Goal: Information Seeking & Learning: Learn about a topic

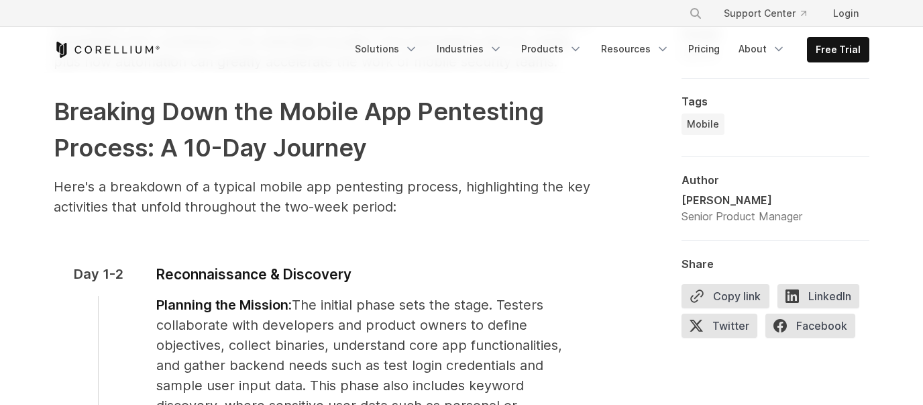
scroll to position [1090, 0]
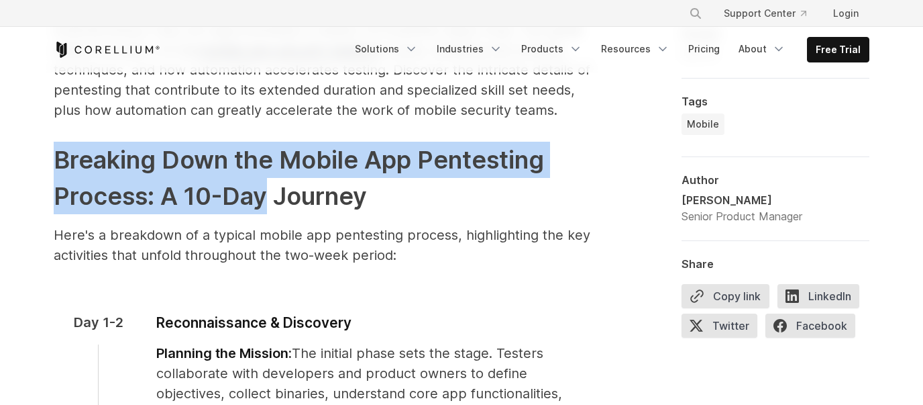
drag, startPoint x: 50, startPoint y: 156, endPoint x: 266, endPoint y: 205, distance: 221.5
copy h2 "Breaking Down the Mobile App Pentesting Process: A 10-Day"
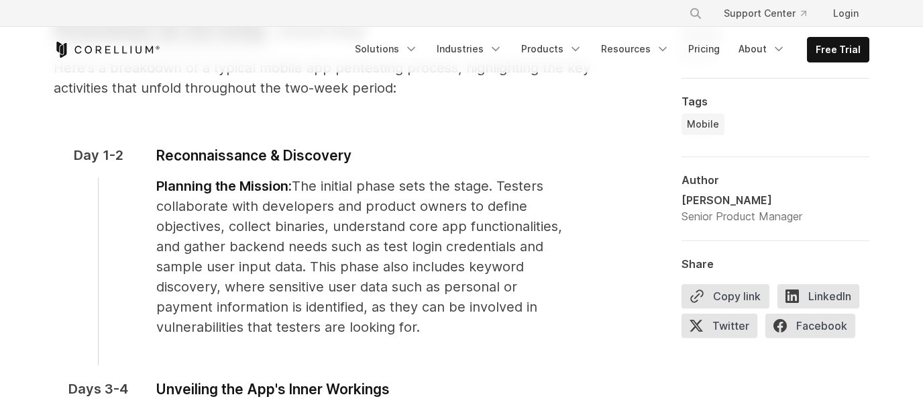
scroll to position [1246, 0]
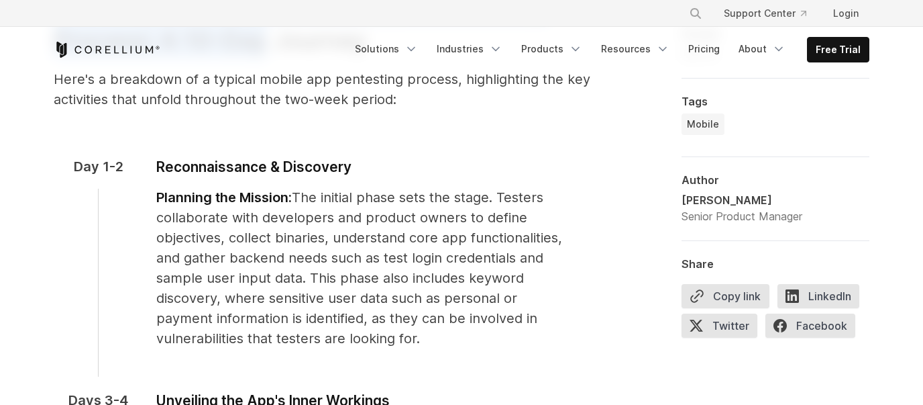
drag, startPoint x: 73, startPoint y: 166, endPoint x: 332, endPoint y: 337, distance: 310.3
click at [332, 337] on div "Day 1-2 Reconnaissance & Discovery Planning the Mission: The initial phase sets…" at bounding box center [322, 272] width 537 height 233
copy div "Day 1-2 Reconnaissance & Discovery Planning the Mission: The initial phase sets…"
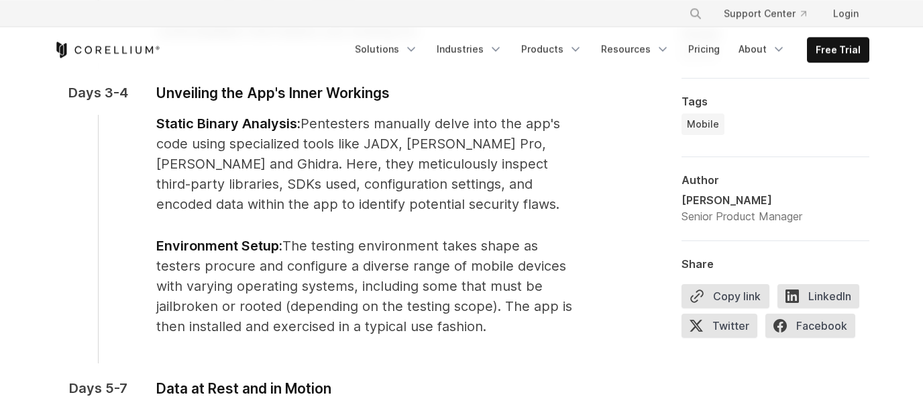
scroll to position [1558, 0]
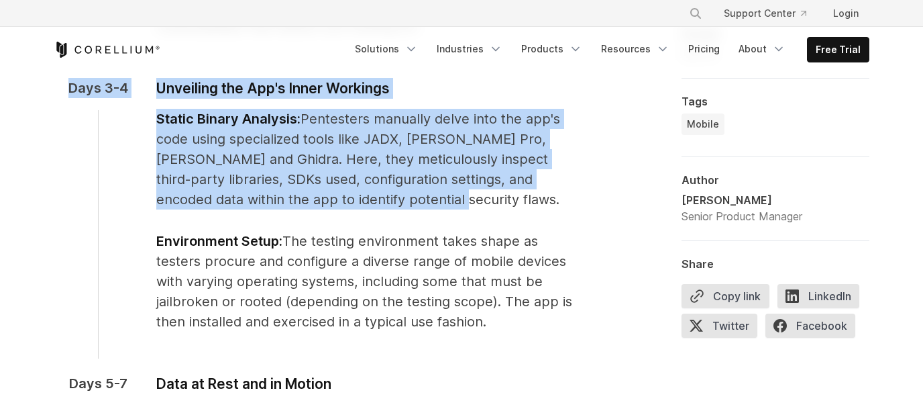
drag, startPoint x: 70, startPoint y: 85, endPoint x: 384, endPoint y: 209, distance: 337.6
click at [384, 209] on div "Days 3-4 Unveiling the App's Inner Workings Static Binary Analysis: Pentesters …" at bounding box center [322, 225] width 537 height 295
copy div "Days 3-4 Unveiling the App's Inner Workings Static Binary Analysis: Pentesters …"
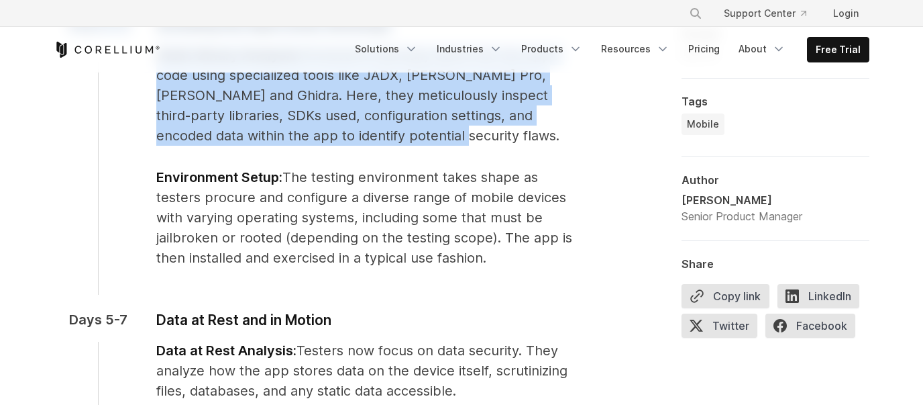
scroll to position [1635, 0]
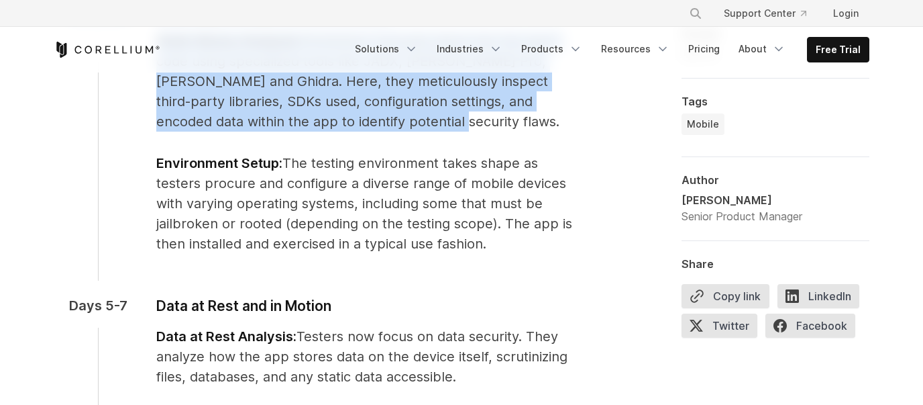
drag, startPoint x: 157, startPoint y: 162, endPoint x: 498, endPoint y: 242, distance: 349.9
click at [498, 242] on p "Environment Setup: The testing environment takes shape as testers procure and c…" at bounding box center [366, 203] width 421 height 101
copy span "Environment Setup: The testing environment takes shape as testers procure and c…"
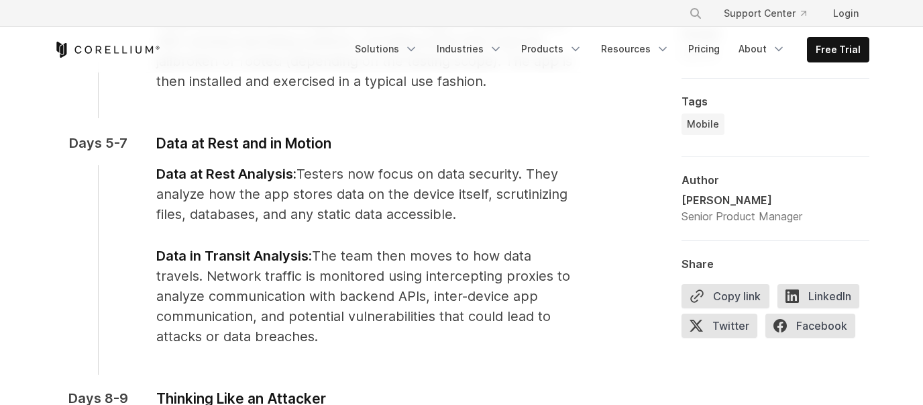
scroll to position [1791, 0]
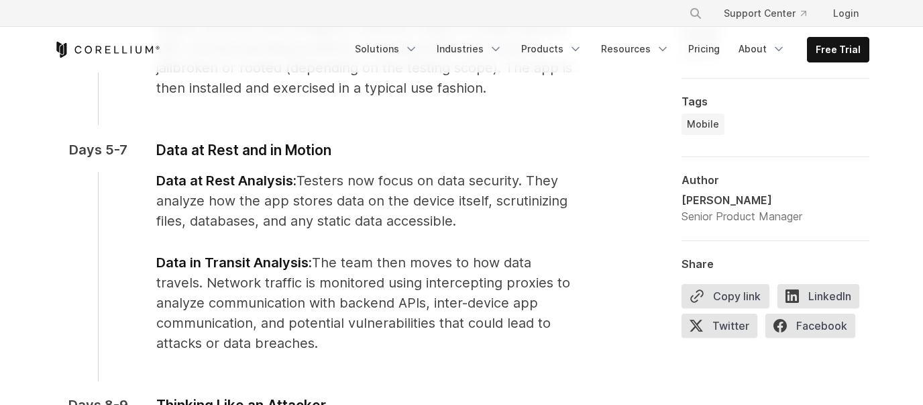
drag, startPoint x: 70, startPoint y: 148, endPoint x: 356, endPoint y: 342, distance: 345.7
click at [356, 342] on div "Days 5-7 Data at Rest and in Motion Data at Rest Analysis: Testers now focus on…" at bounding box center [322, 267] width 537 height 255
copy div "Days 5-7 Data at Rest and in Motion Data at Rest Analysis: Testers now focus on…"
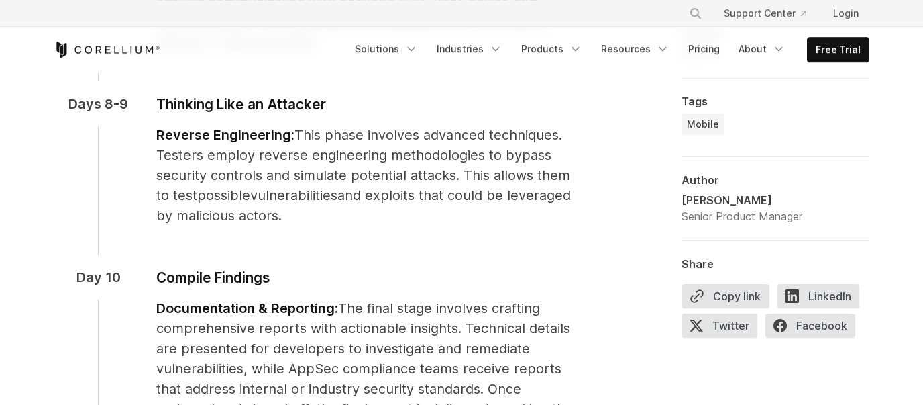
scroll to position [2102, 0]
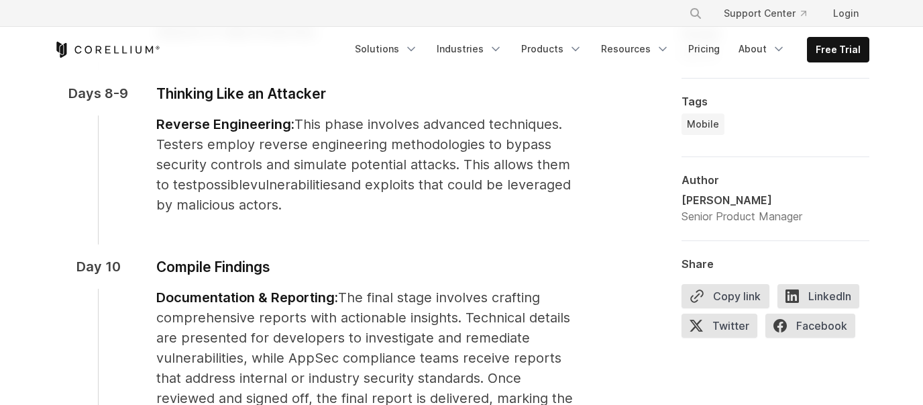
drag, startPoint x: 67, startPoint y: 91, endPoint x: 366, endPoint y: 198, distance: 317.2
click at [366, 198] on div "Days 8-9 Thinking Like an Attacker Reverse Engineering: This phase involves adv…" at bounding box center [322, 169] width 537 height 173
copy div "Days 8-9 Thinking Like an Attacker Reverse Engineering: This phase involves adv…"
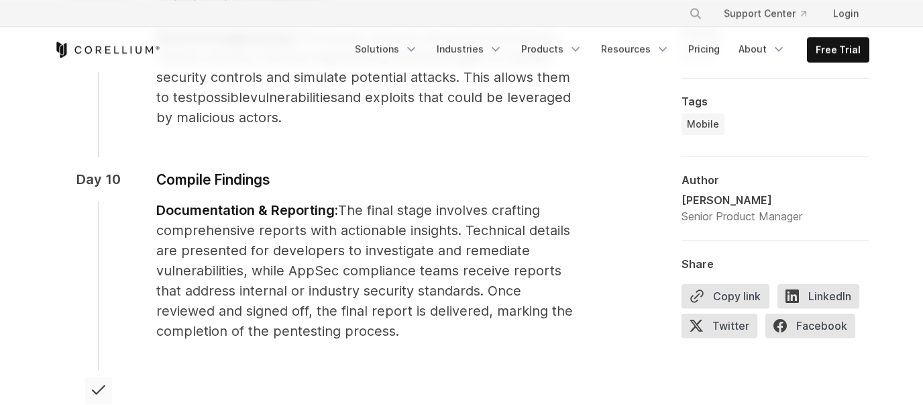
scroll to position [2180, 0]
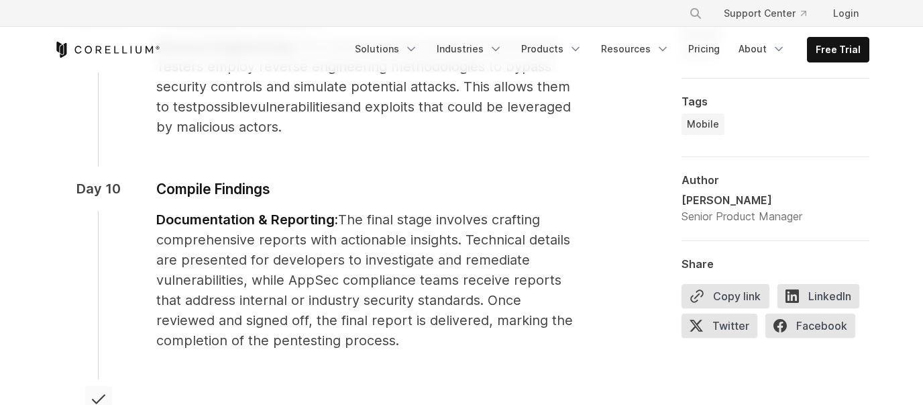
drag, startPoint x: 78, startPoint y: 184, endPoint x: 409, endPoint y: 341, distance: 367.0
click at [409, 341] on div "Day 10 Compile Findings Documentation & Reporting: The final stage involves cra…" at bounding box center [322, 284] width 537 height 213
copy div "Day 10 Compile Findings Documentation & Reporting: The final stage involves cra…"
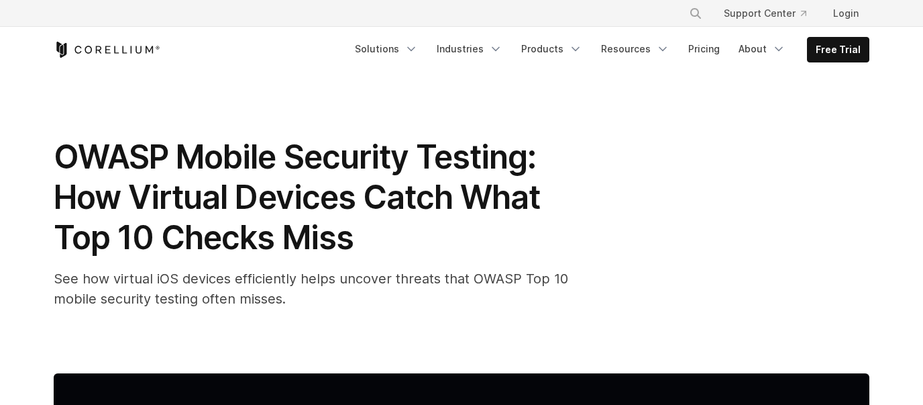
scroll to position [1246, 0]
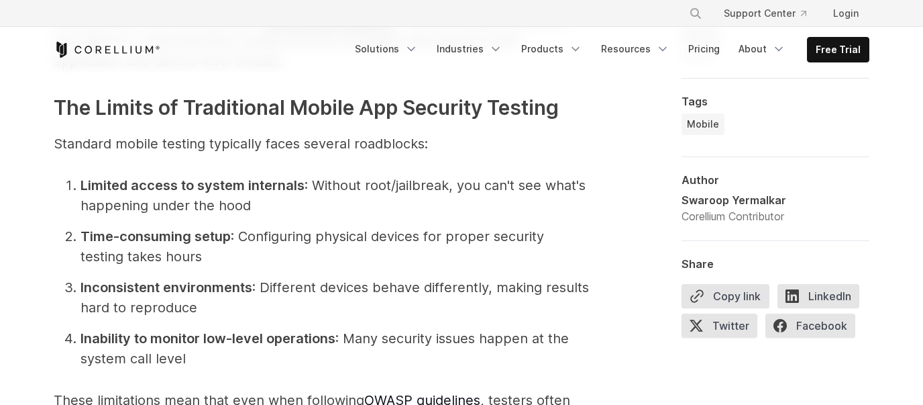
drag, startPoint x: 97, startPoint y: 109, endPoint x: 576, endPoint y: 106, distance: 479.0
click at [576, 106] on h3 "The Limits of Traditional Mobile App Security Testing" at bounding box center [322, 108] width 537 height 30
copy span "Limits of Traditional Mobile App Security Testing"
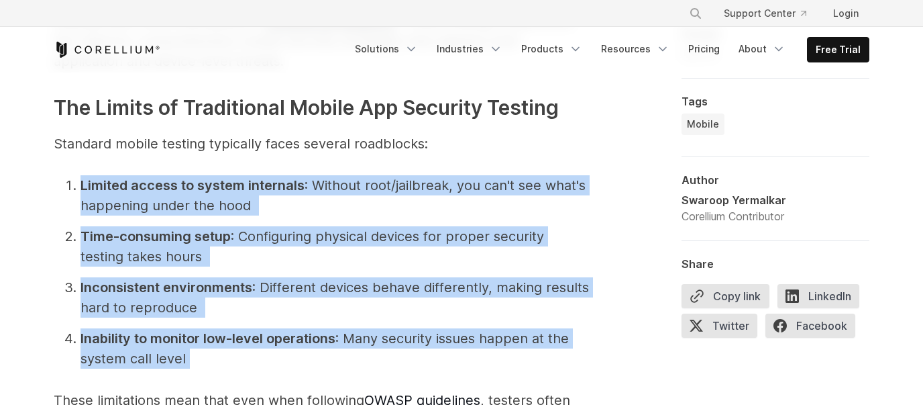
drag, startPoint x: 64, startPoint y: 182, endPoint x: 221, endPoint y: 352, distance: 232.1
click at [221, 352] on ol "Limited access to system internals : Without root/jailbreak, you can't see what…" at bounding box center [322, 271] width 537 height 193
copy ol "Limited access to system internals : Without root/jailbreak, you can't see what…"
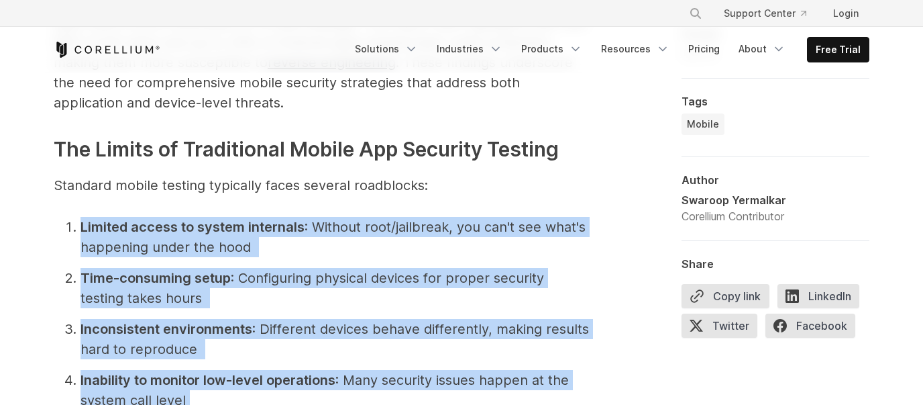
scroll to position [1168, 0]
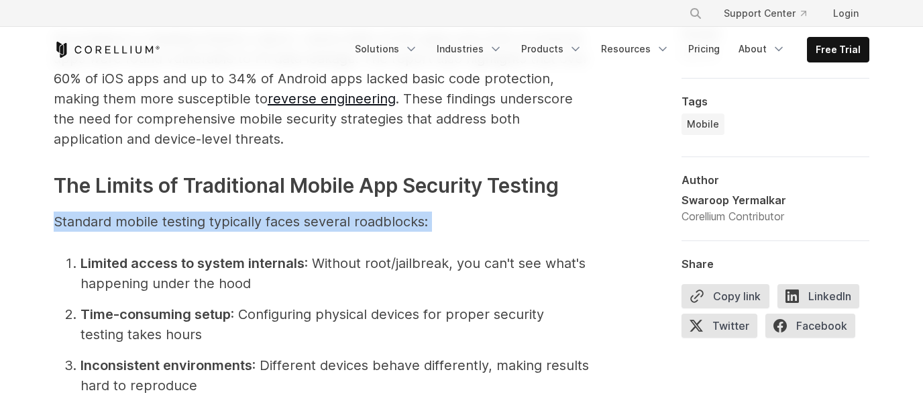
drag, startPoint x: 52, startPoint y: 215, endPoint x: 464, endPoint y: 218, distance: 412.6
copy p "Standard mobile testing typically faces several roadblocks:"
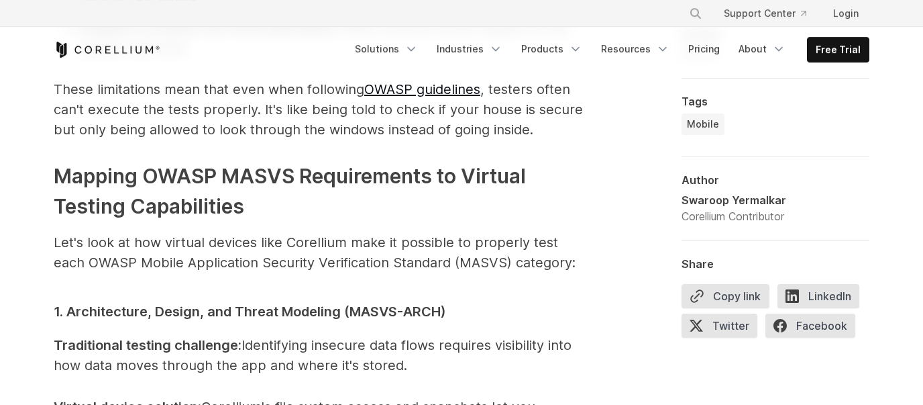
scroll to position [1558, 0]
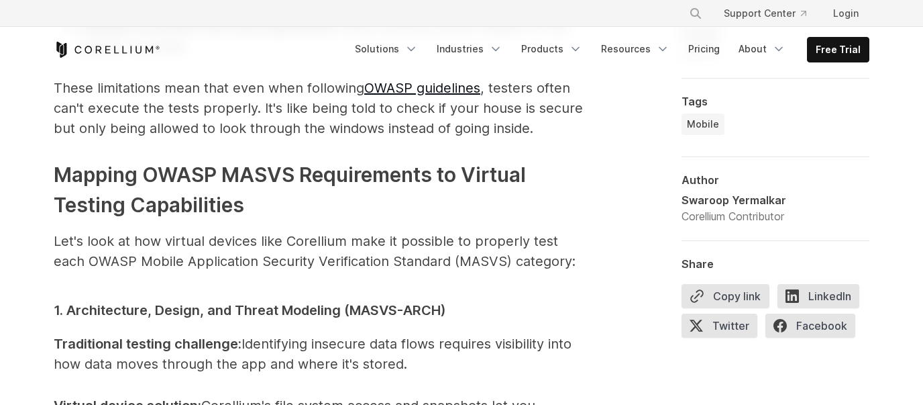
drag, startPoint x: 48, startPoint y: 85, endPoint x: 561, endPoint y: 130, distance: 515.2
copy p "These limitations mean that even when following OWASP guidelines , testers ofte…"
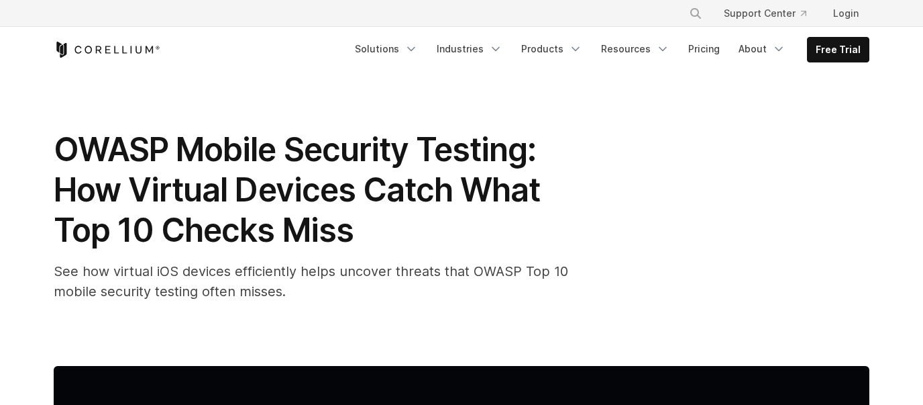
scroll to position [0, 0]
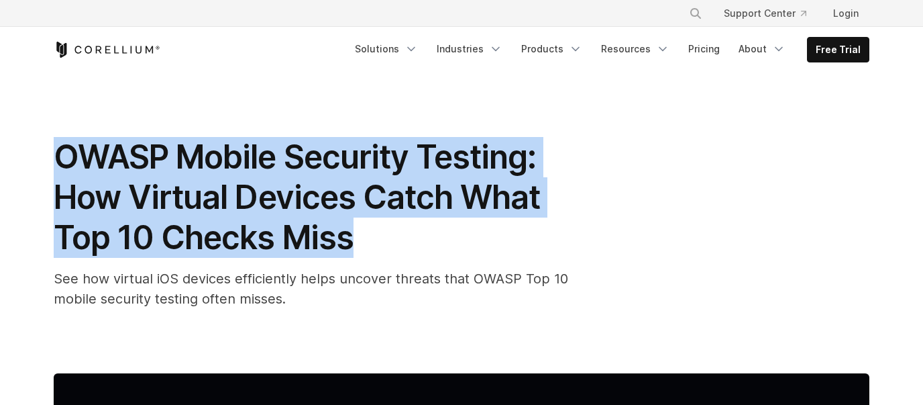
drag, startPoint x: 57, startPoint y: 148, endPoint x: 369, endPoint y: 225, distance: 321.3
click at [369, 225] on h1 "OWASP Mobile Security Testing: How Virtual Devices Catch What Top 10 Checks Miss" at bounding box center [322, 197] width 537 height 121
copy span "OWASP Mobile Security Testing: How Virtual Devices Catch What Top 10 Checks Miss"
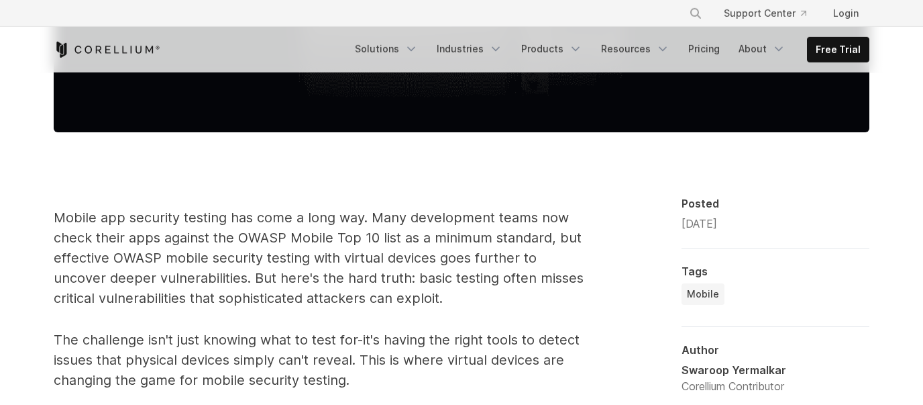
scroll to position [779, 0]
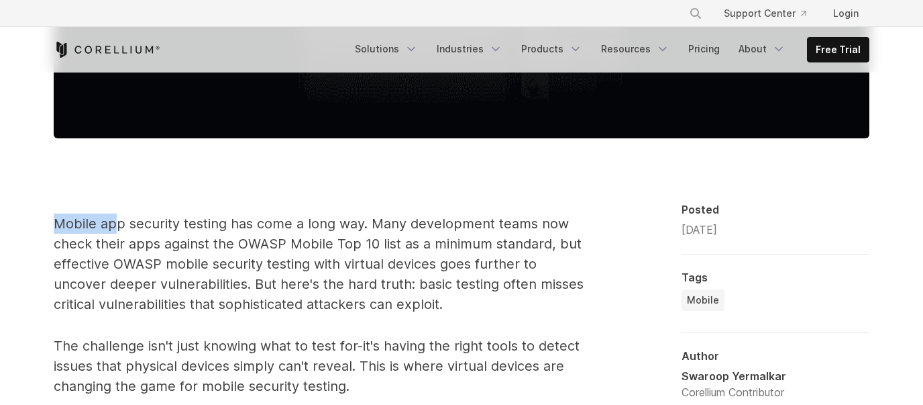
drag, startPoint x: 54, startPoint y: 221, endPoint x: 117, endPoint y: 217, distance: 62.5
click at [116, 217] on p "Mobile app security testing has come a long way. Many development teams now che…" at bounding box center [322, 263] width 537 height 101
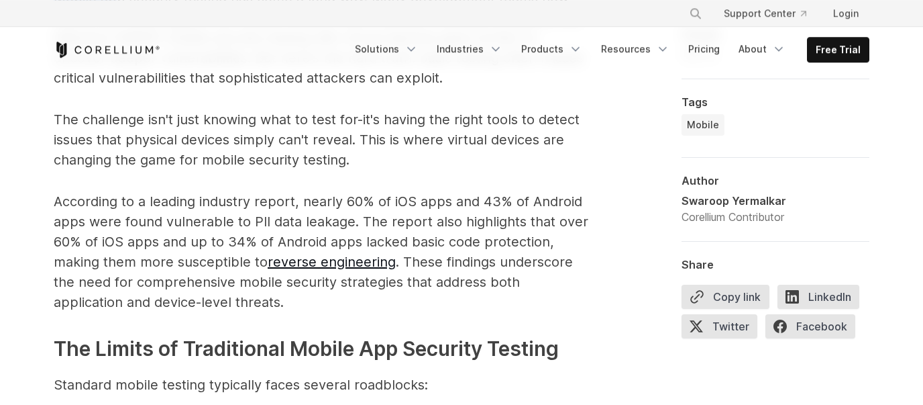
scroll to position [1012, 0]
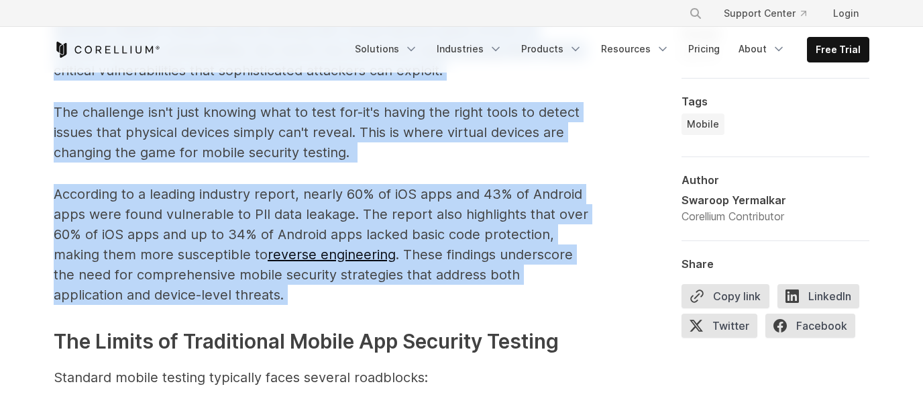
click at [236, 293] on p "According to a leading industry report, nearly 60% of iOS apps and 43% of Andro…" at bounding box center [322, 244] width 537 height 121
copy span "Mobile app security testing has come a long way. Many development teams now che…"
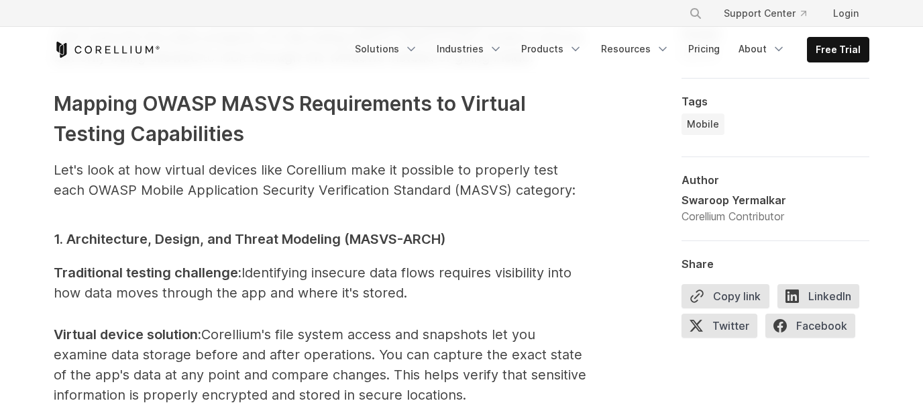
scroll to position [1635, 0]
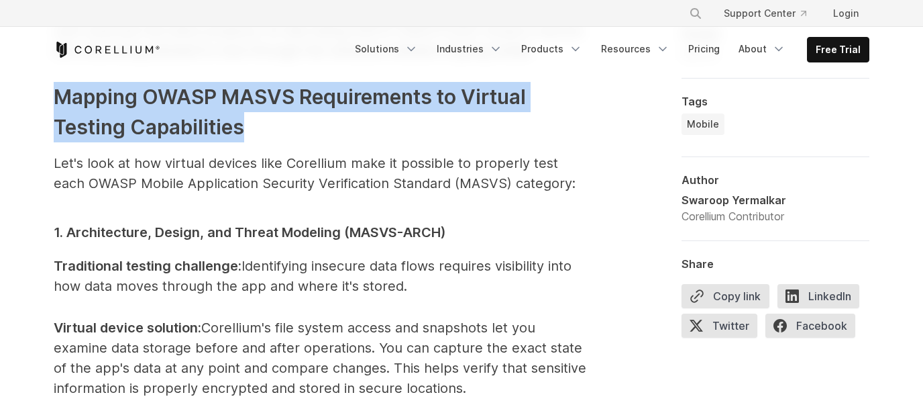
drag, startPoint x: 54, startPoint y: 90, endPoint x: 248, endPoint y: 123, distance: 197.3
click at [248, 123] on h3 "Mapping OWASP MASVS Requirements to Virtual Testing Capabilities" at bounding box center [322, 112] width 537 height 60
copy span "Mapping OWASP MASVS Requirements to Virtual Testing Capabilities"
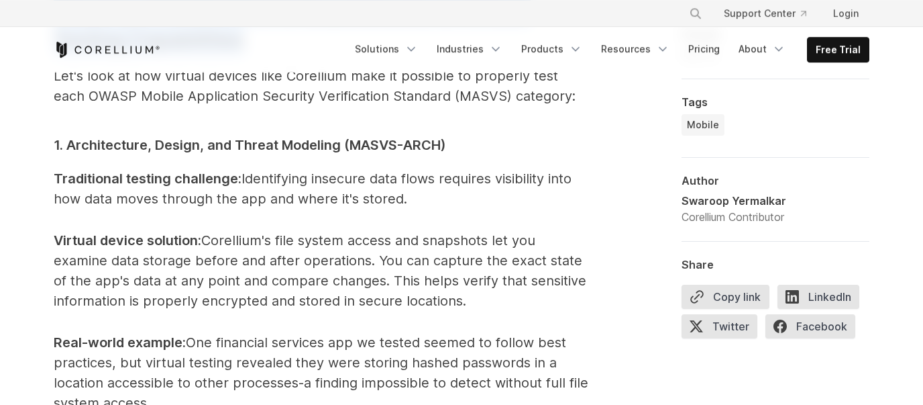
scroll to position [1713, 0]
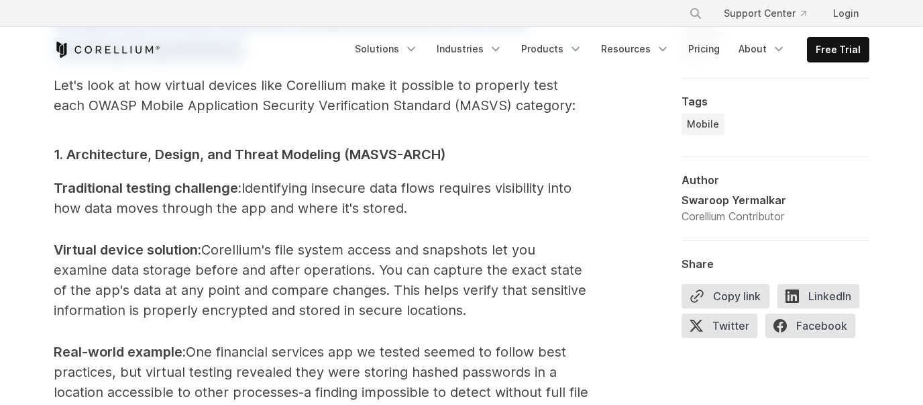
drag, startPoint x: 55, startPoint y: 148, endPoint x: 470, endPoint y: 315, distance: 447.0
copy span "1. Architecture, Design, and Threat Modeling (MASVS-ARCH) Traditional testing c…"
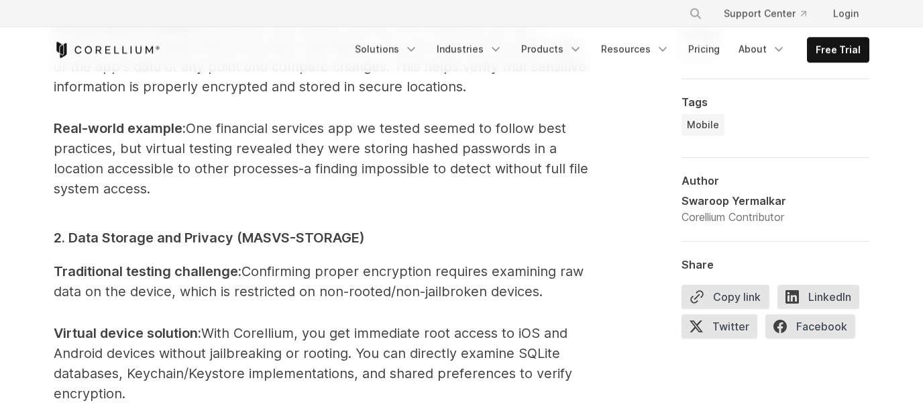
scroll to position [1947, 0]
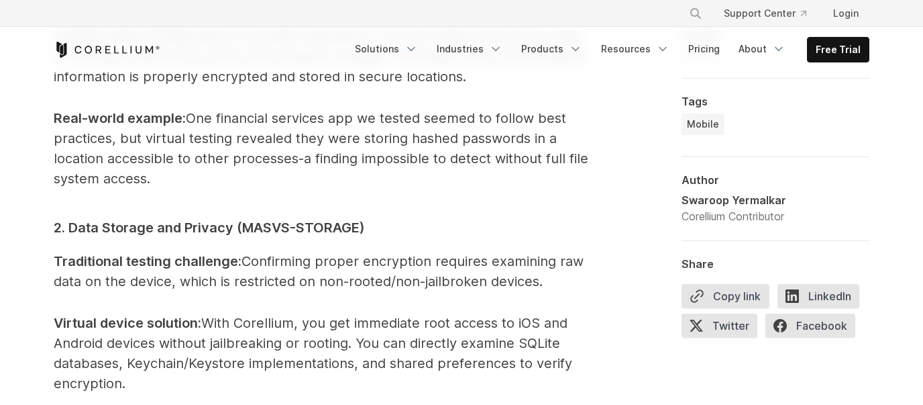
drag, startPoint x: 52, startPoint y: 107, endPoint x: 176, endPoint y: 171, distance: 139.5
copy p "Real-world example : One financial services app we tested seemed to follow best…"
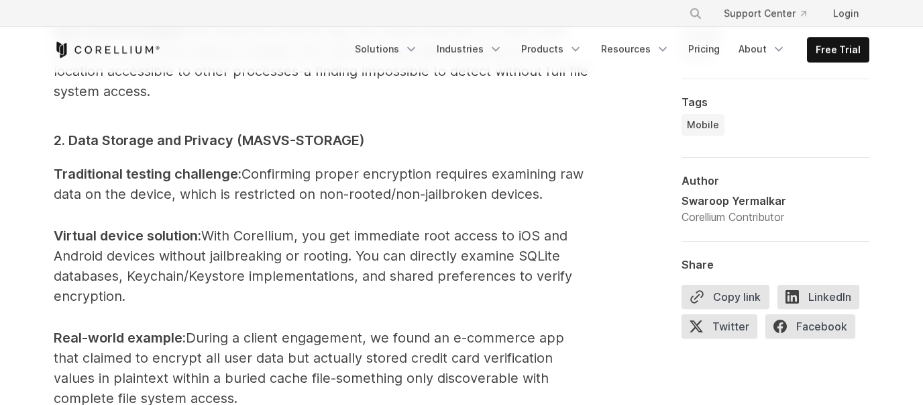
scroll to position [2025, 0]
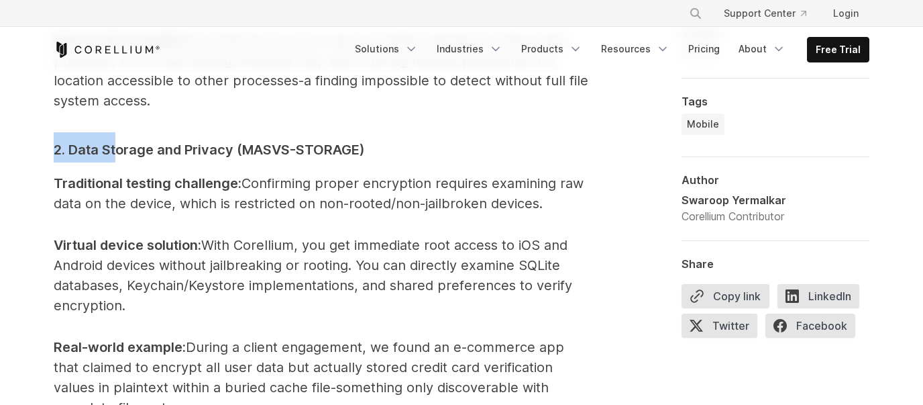
drag, startPoint x: 50, startPoint y: 145, endPoint x: 118, endPoint y: 154, distance: 69.0
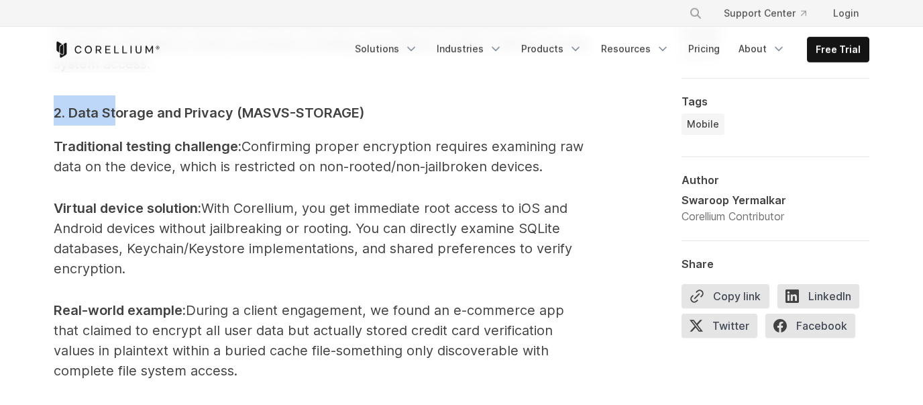
scroll to position [2180, 0]
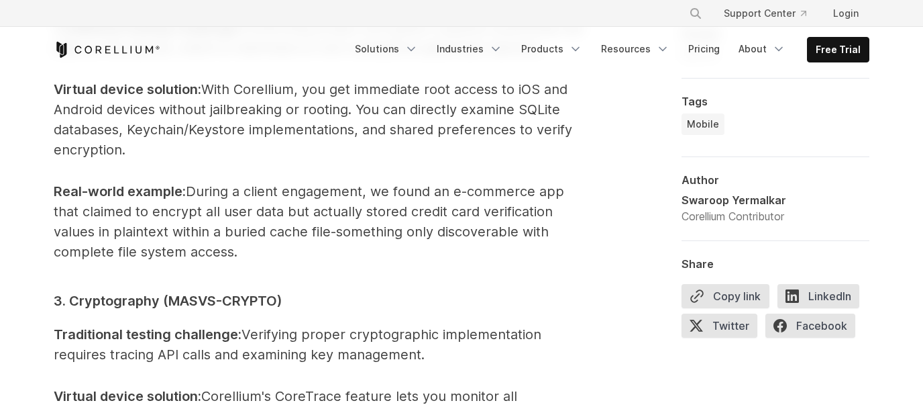
click at [242, 246] on p "Real-world example : During a client engagement, we found an e-commerce app tha…" at bounding box center [322, 221] width 537 height 81
copy span "2. Data Storage and Privacy (MASVS-STORAGE) Traditional testing challenge : Con…"
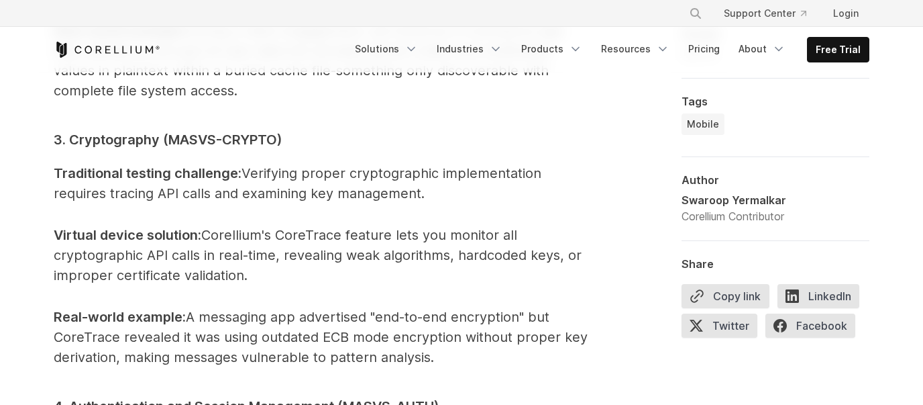
scroll to position [2337, 0]
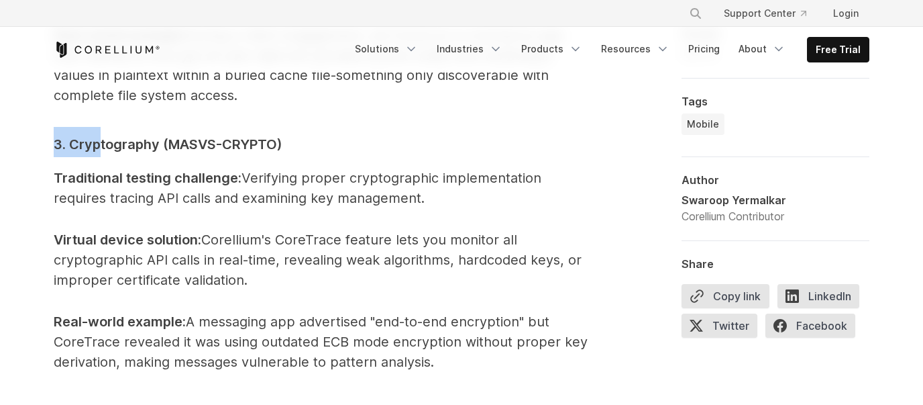
drag, startPoint x: 53, startPoint y: 144, endPoint x: 99, endPoint y: 144, distance: 46.3
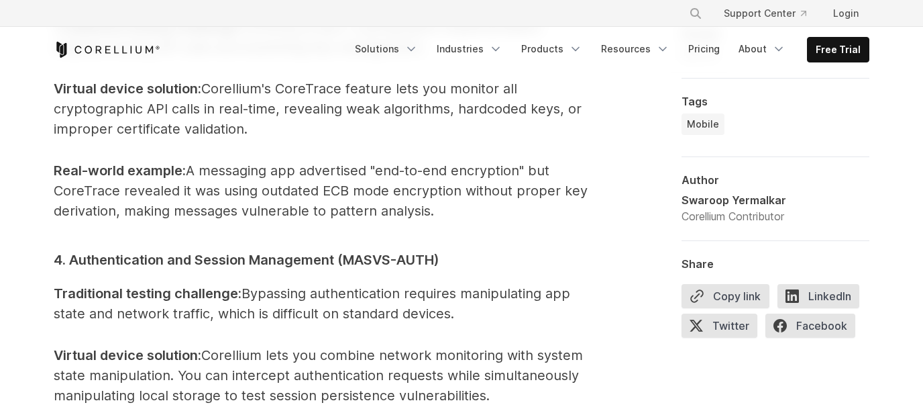
scroll to position [2492, 0]
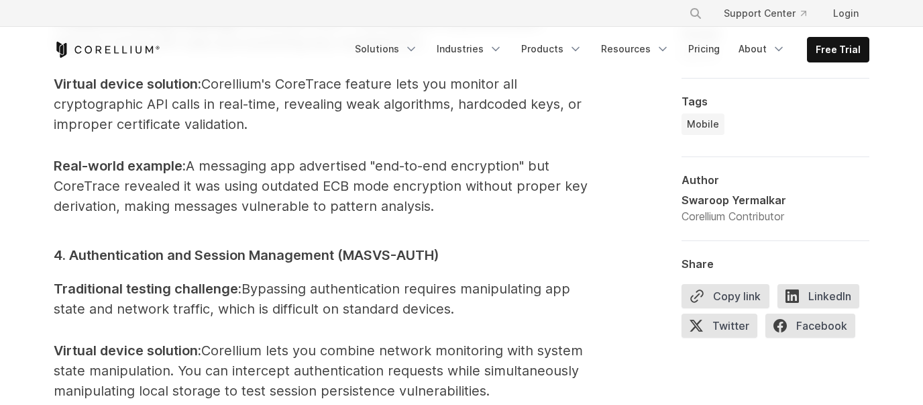
click at [449, 208] on p "Real-world example : A messaging app advertised "end-to-end encryption" but Cor…" at bounding box center [322, 186] width 537 height 60
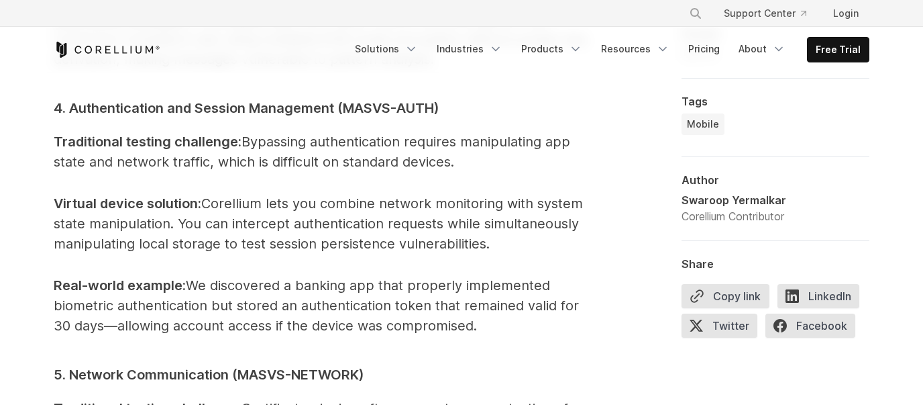
scroll to position [2648, 0]
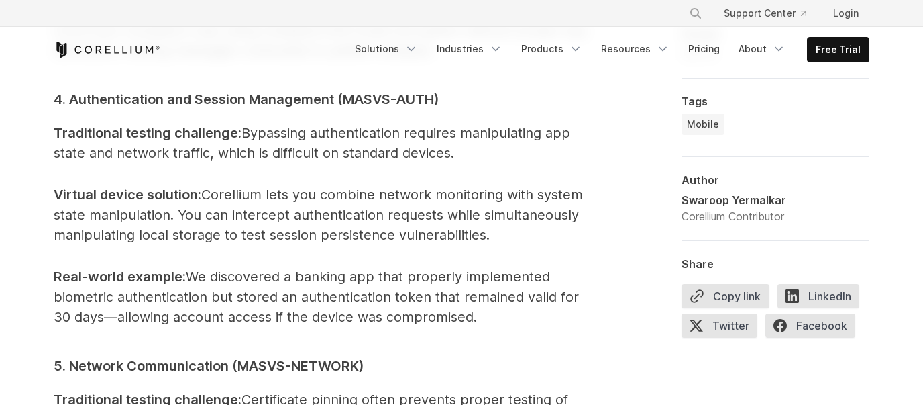
drag, startPoint x: 56, startPoint y: 99, endPoint x: 487, endPoint y: 318, distance: 483.6
click at [487, 318] on span "Mobile app security testing has come a long way. Many development teams now che…" at bounding box center [322, 377] width 537 height 4067
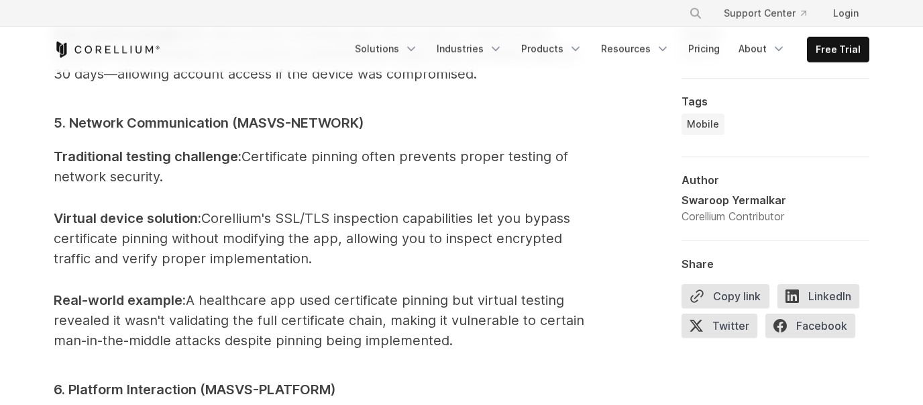
scroll to position [2881, 0]
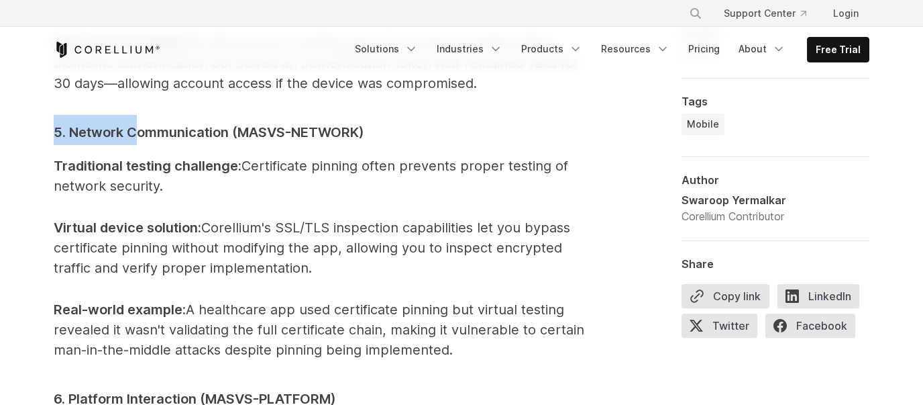
drag, startPoint x: 57, startPoint y: 131, endPoint x: 138, endPoint y: 133, distance: 81.2
click at [138, 133] on span "5. Network Communication (MASVS-NETWORK)" at bounding box center [209, 132] width 311 height 16
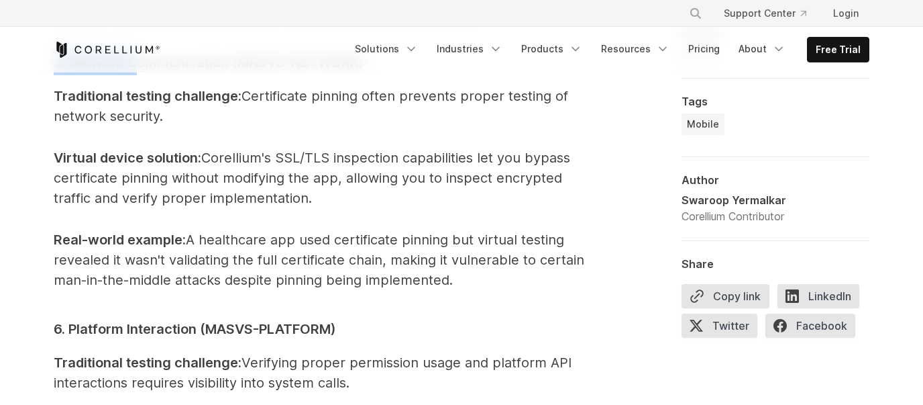
scroll to position [2959, 0]
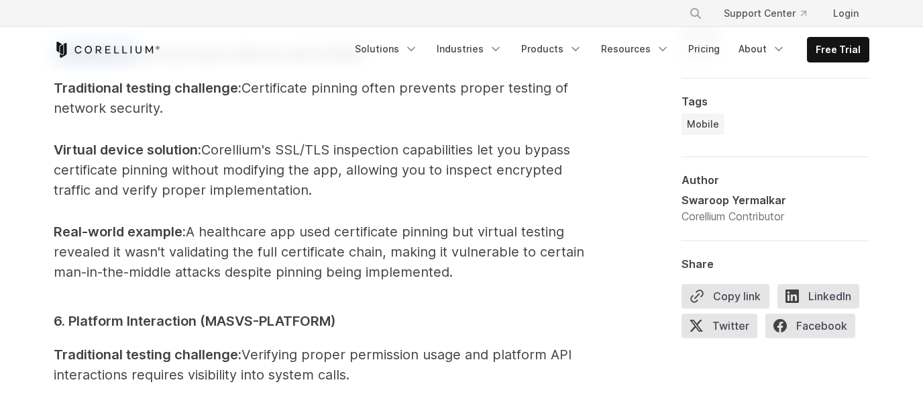
click at [474, 276] on p "Real-world example : A healthcare app used certificate pinning but virtual test…" at bounding box center [322, 251] width 537 height 60
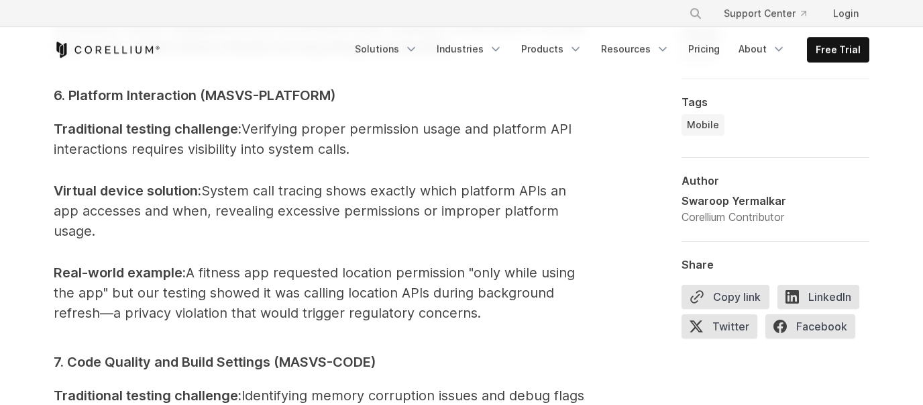
scroll to position [3193, 0]
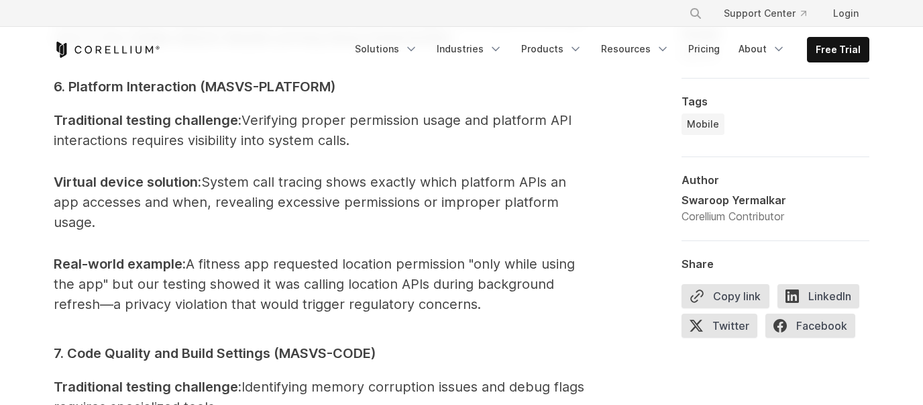
drag, startPoint x: 55, startPoint y: 84, endPoint x: 494, endPoint y: 301, distance: 489.3
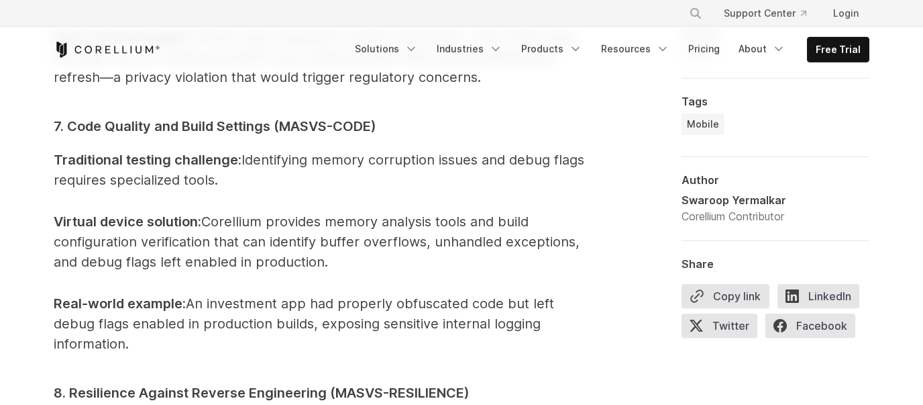
scroll to position [3427, 0]
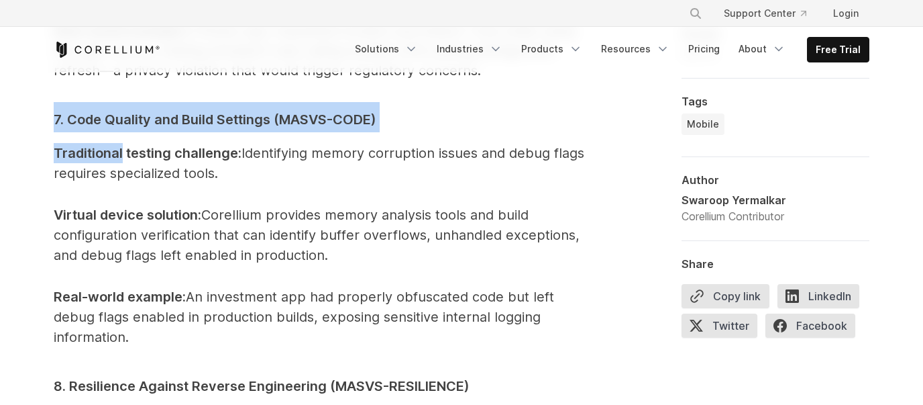
drag, startPoint x: 50, startPoint y: 115, endPoint x: 123, endPoint y: 156, distance: 83.2
click at [140, 333] on p "Real-world example : An investment app had properly obfuscated code but left de…" at bounding box center [322, 316] width 537 height 60
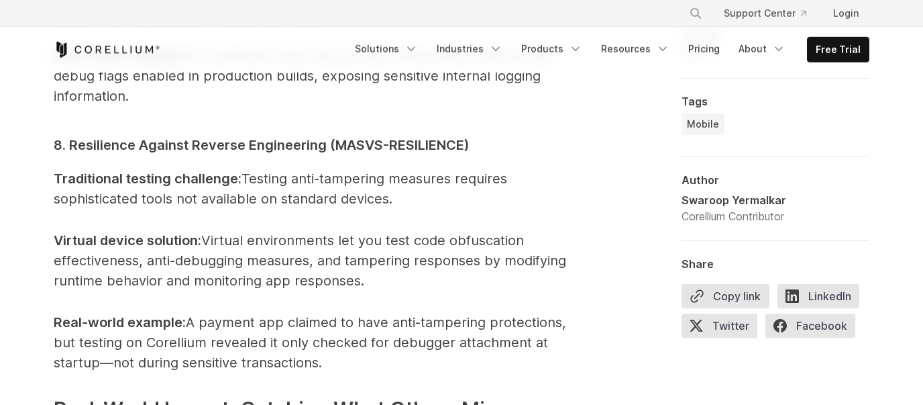
scroll to position [3660, 0]
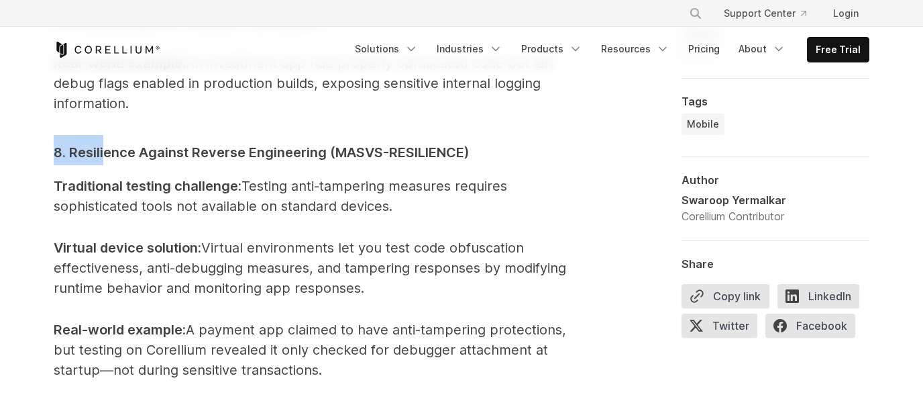
drag, startPoint x: 52, startPoint y: 147, endPoint x: 107, endPoint y: 154, distance: 56.2
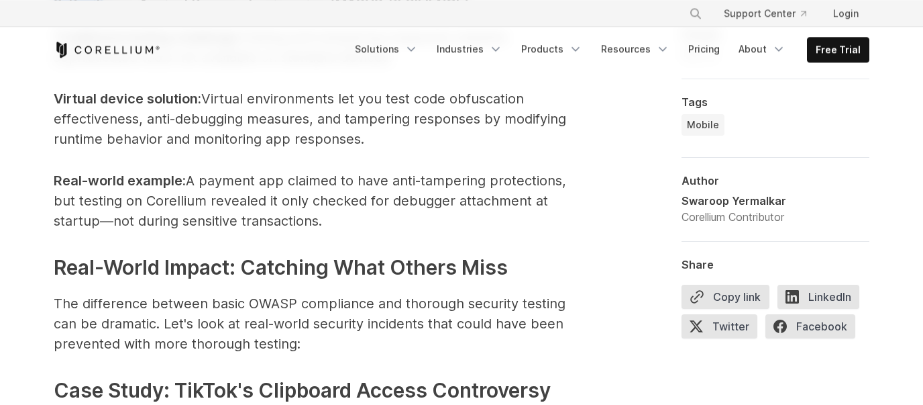
scroll to position [3816, 0]
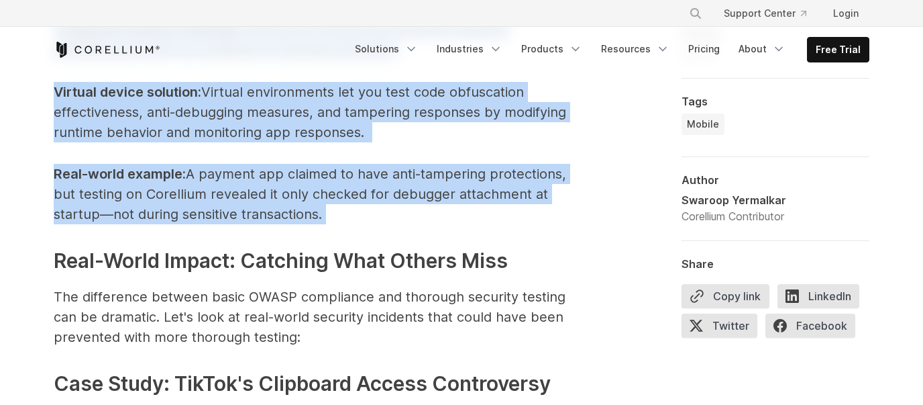
click at [366, 220] on p "Real-world example : A payment app claimed to have anti-tampering protections, …" at bounding box center [322, 194] width 537 height 60
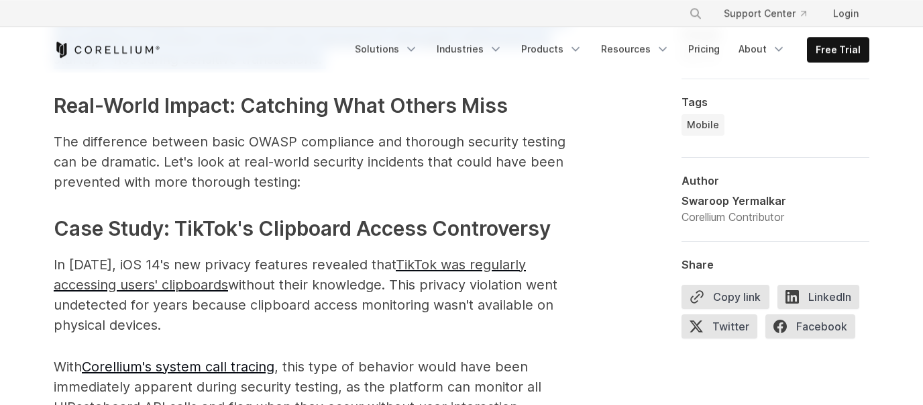
scroll to position [3972, 0]
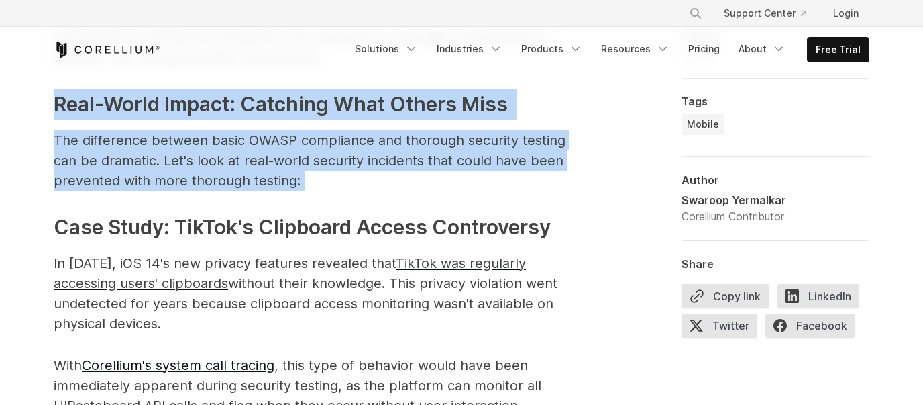
drag, startPoint x: 50, startPoint y: 99, endPoint x: 317, endPoint y: 178, distance: 278.3
click at [119, 147] on span "The difference between basic OWASP compliance and thorough security testing can…" at bounding box center [310, 160] width 512 height 56
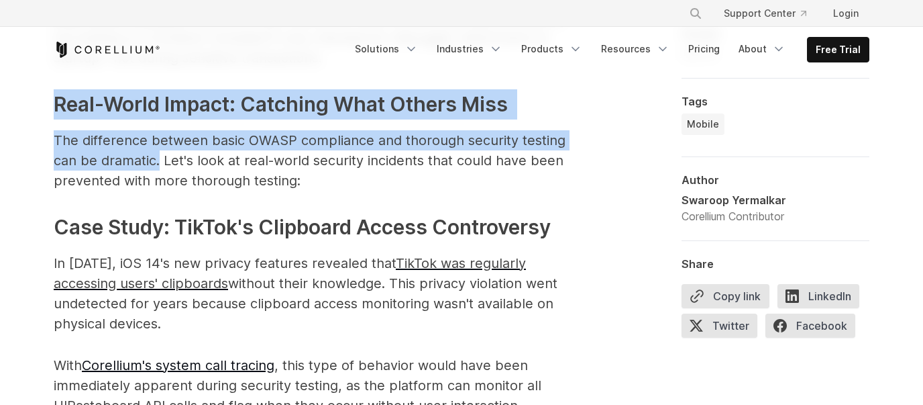
drag, startPoint x: 54, startPoint y: 103, endPoint x: 133, endPoint y: 158, distance: 96.4
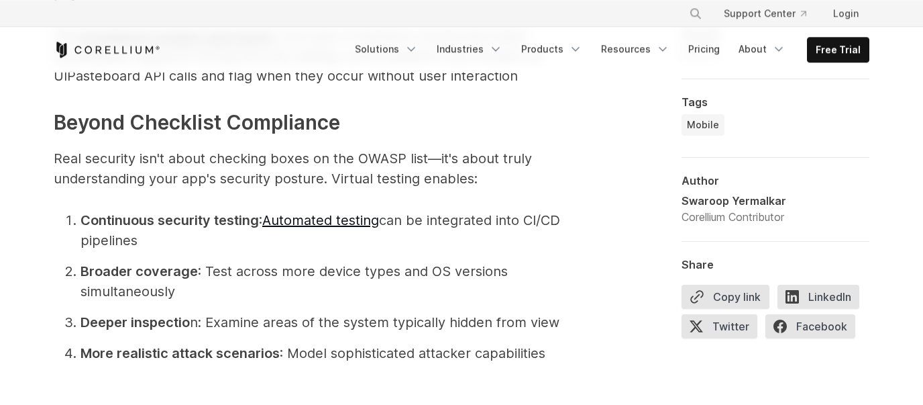
scroll to position [4283, 0]
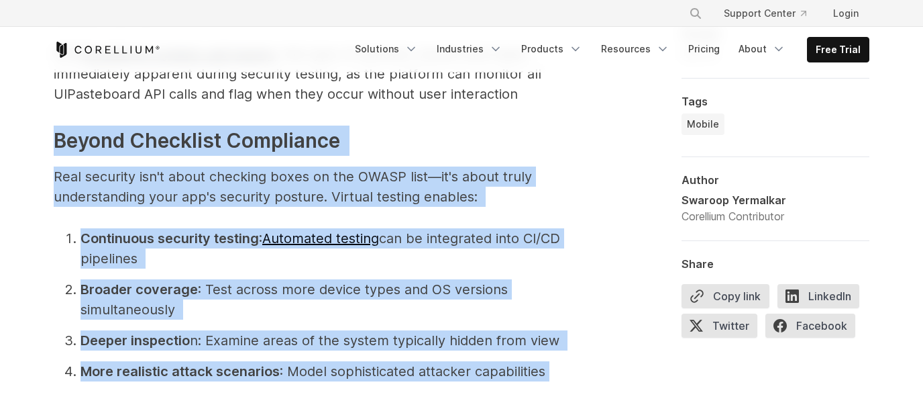
drag, startPoint x: 48, startPoint y: 111, endPoint x: 553, endPoint y: 345, distance: 556.5
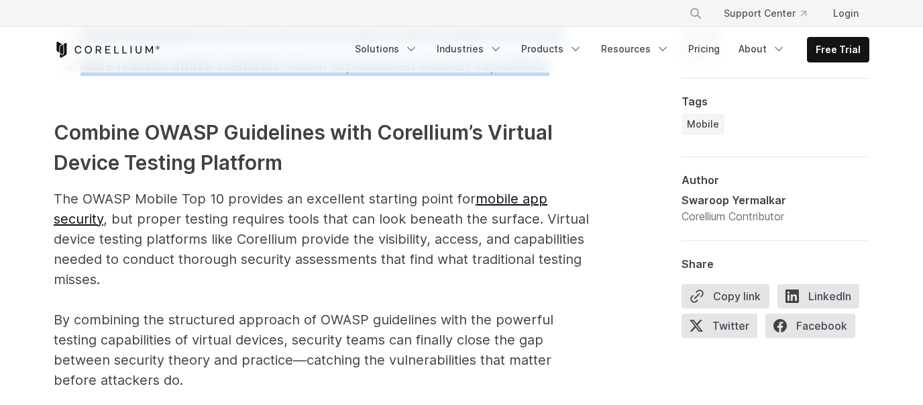
scroll to position [4595, 0]
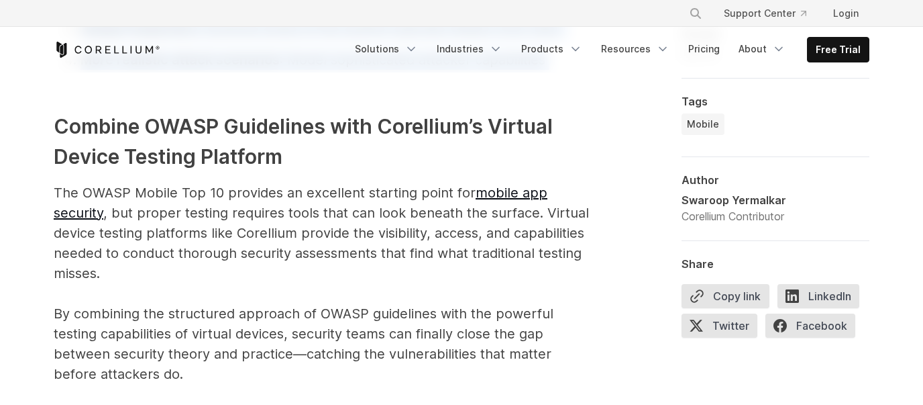
drag, startPoint x: 53, startPoint y: 166, endPoint x: 132, endPoint y: 251, distance: 116.3
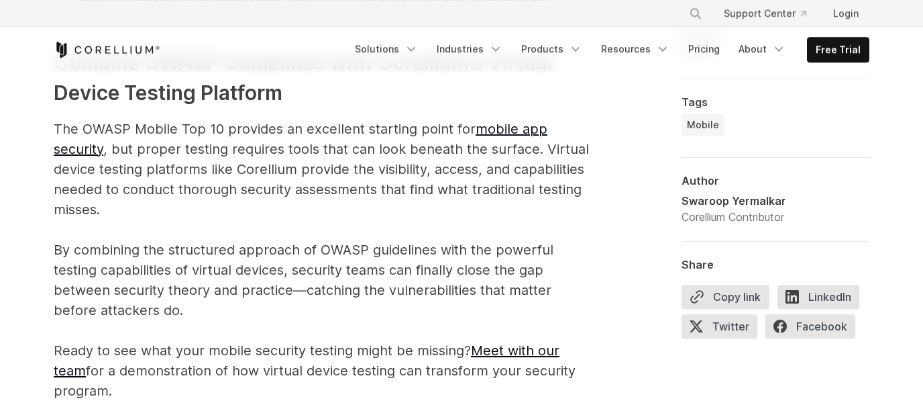
scroll to position [4673, 0]
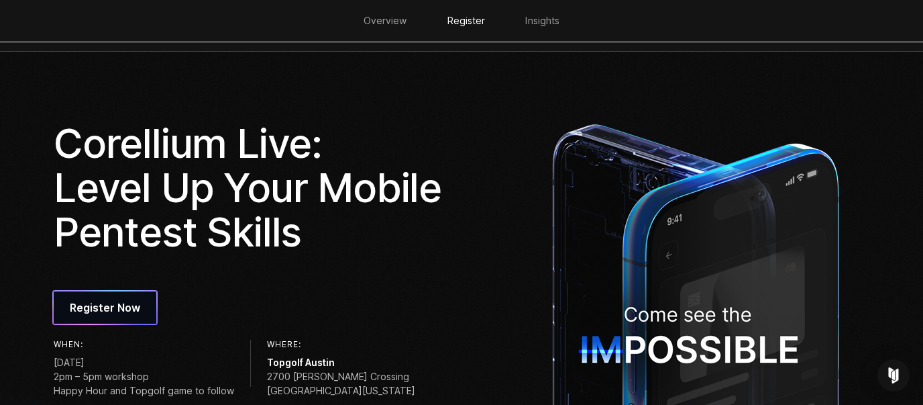
scroll to position [857, 0]
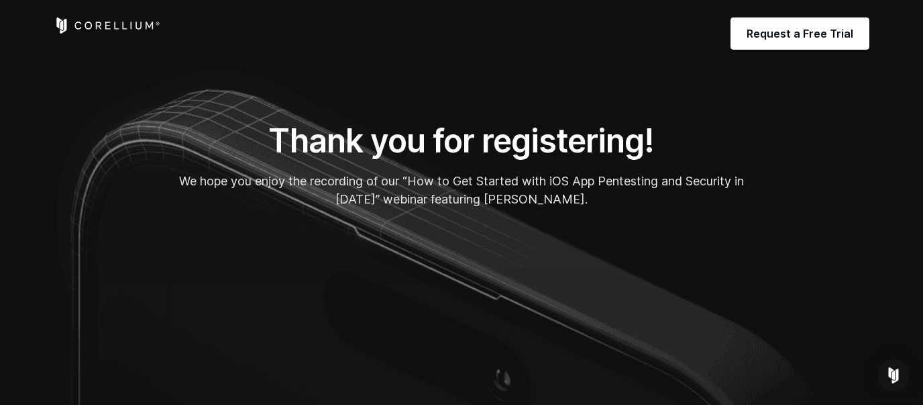
scroll to position [156, 0]
